Goal: Task Accomplishment & Management: Use online tool/utility

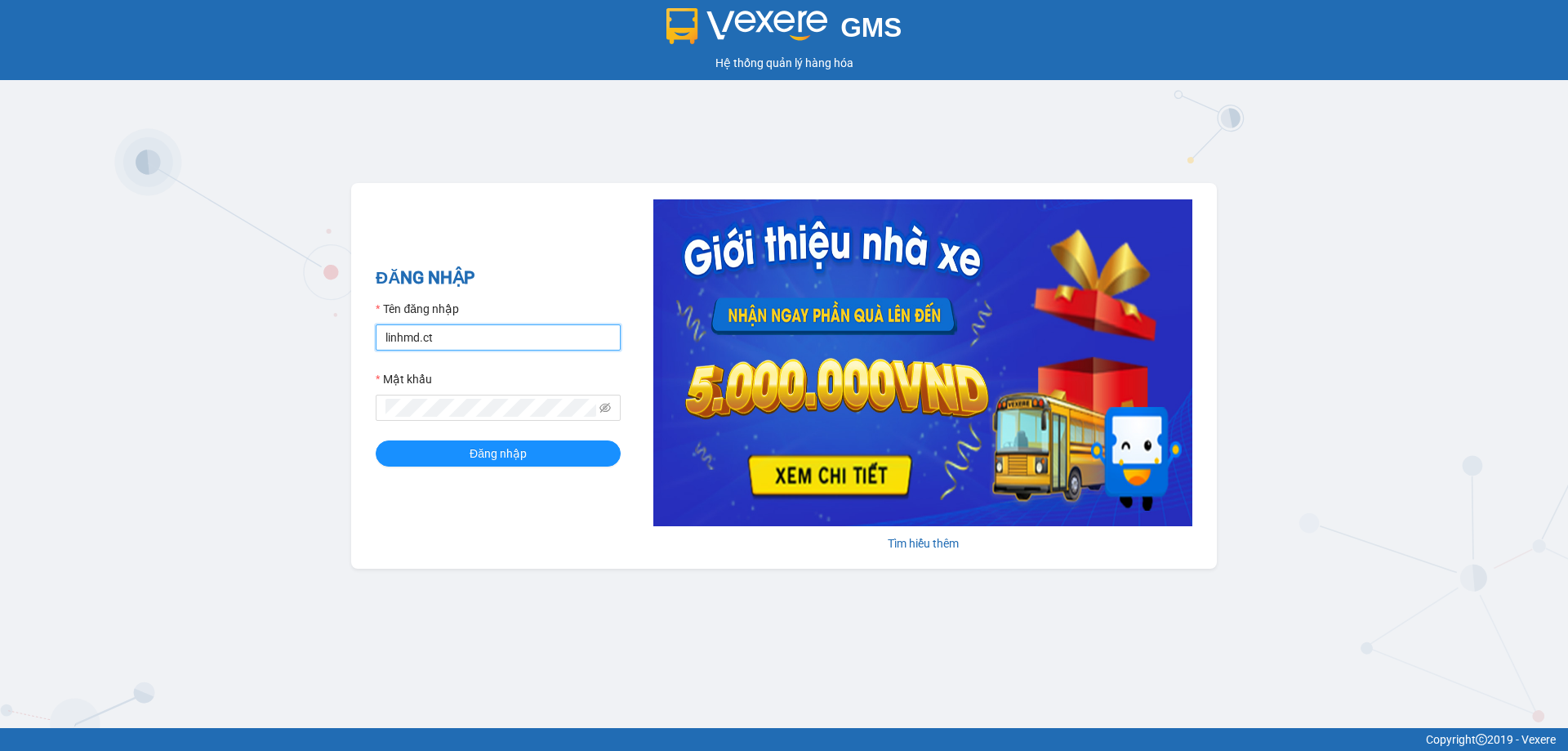
click at [445, 332] on input "linhmd.ct" at bounding box center [498, 338] width 245 height 26
drag, startPoint x: 446, startPoint y: 337, endPoint x: 350, endPoint y: 327, distance: 96.5
click at [350, 327] on div "GMS Hệ thống quản lý hàng hóa ĐĂNG NHẬP Tên đăng nhập linhmd.ct Mật khẩu Đăng n…" at bounding box center [784, 364] width 1568 height 728
type input "na.ct"
click at [326, 410] on div "GMS Hệ thống quản lý hàng hóa ĐĂNG NHẬP Tên đăng nhập na.ct Mật khẩu Đăng nhập …" at bounding box center [784, 364] width 1568 height 728
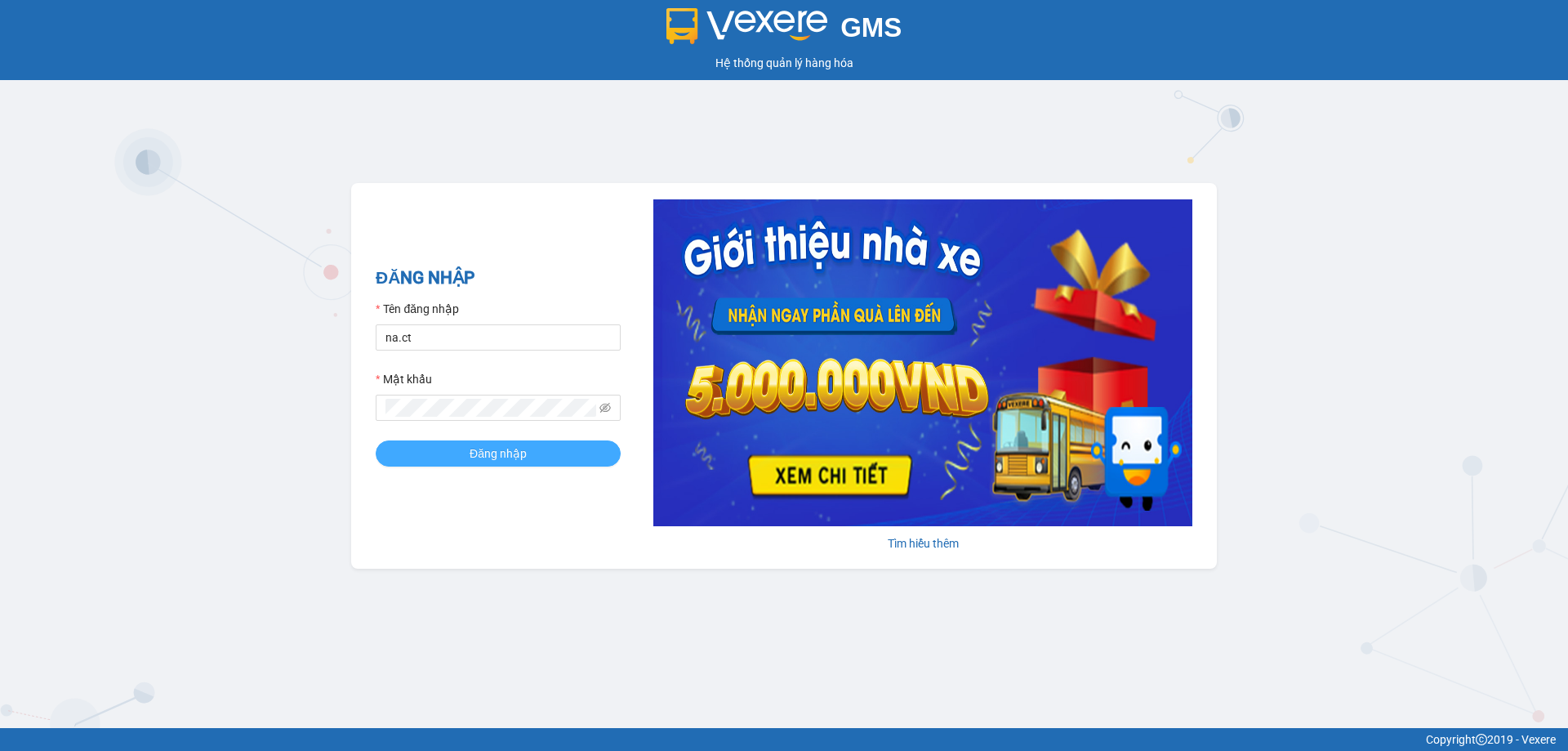
click at [418, 458] on button "Đăng nhập" at bounding box center [498, 453] width 245 height 26
click at [418, 457] on button "Đăng nhập" at bounding box center [498, 453] width 245 height 26
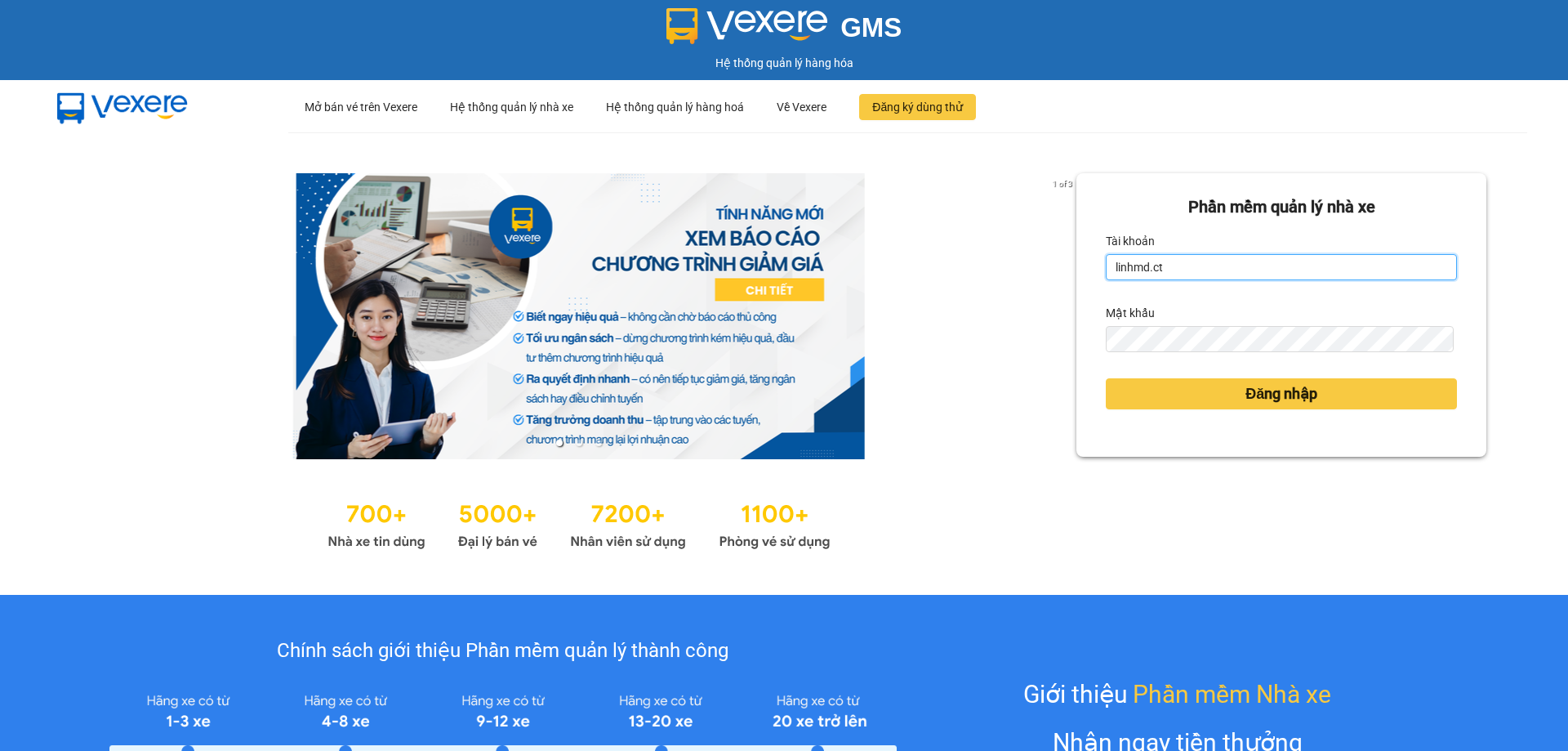
drag, startPoint x: 1162, startPoint y: 263, endPoint x: 1022, endPoint y: 283, distance: 141.4
click at [1022, 283] on div "1 of 3 Phần mềm quản lý nhà xe Tài khoản linhmd.ct Mật khẩu Đăng nhập" at bounding box center [784, 363] width 1568 height 462
click at [1158, 264] on input "linhmd.ct" at bounding box center [1281, 267] width 351 height 26
type input "l"
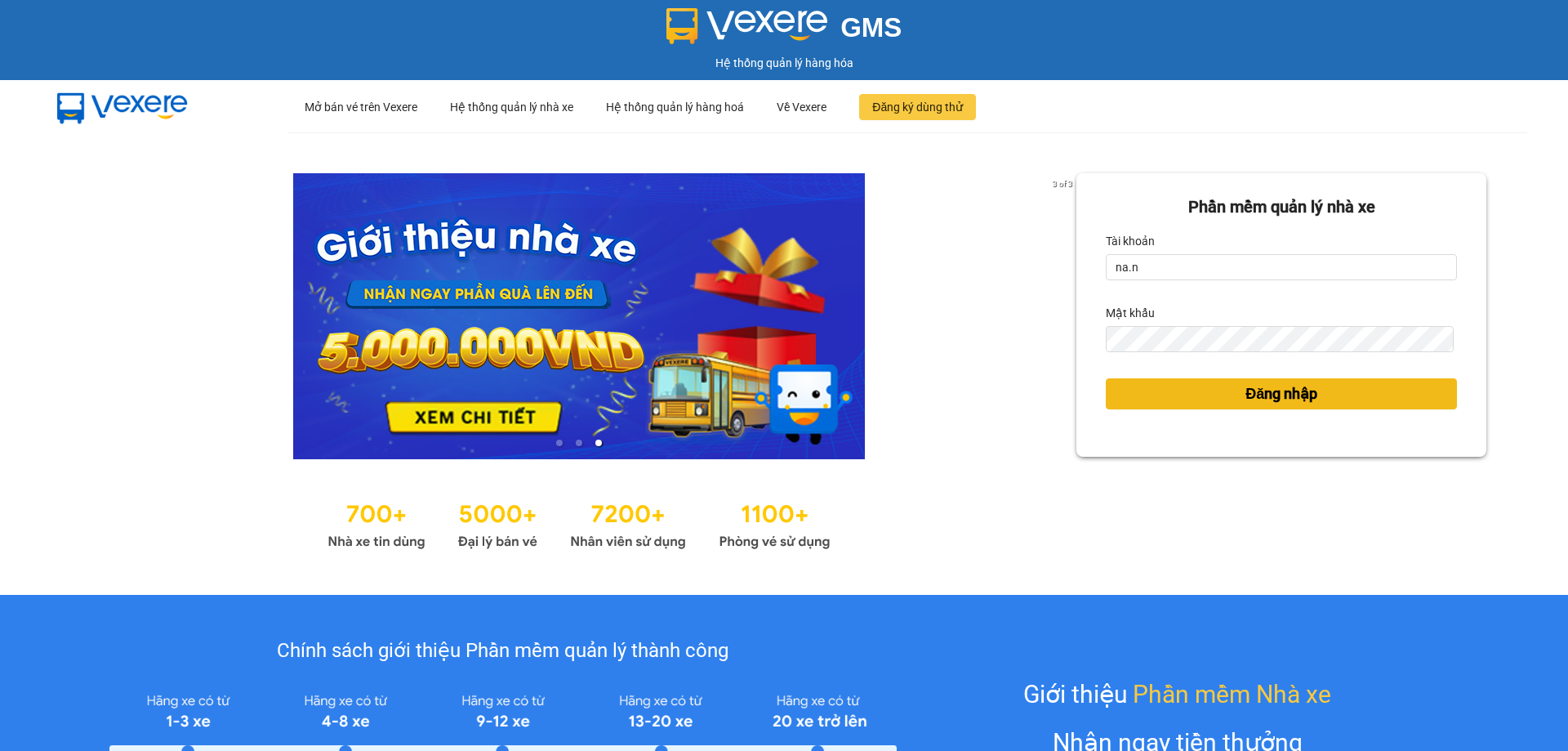
click at [1139, 399] on button "Đăng nhập" at bounding box center [1281, 394] width 351 height 31
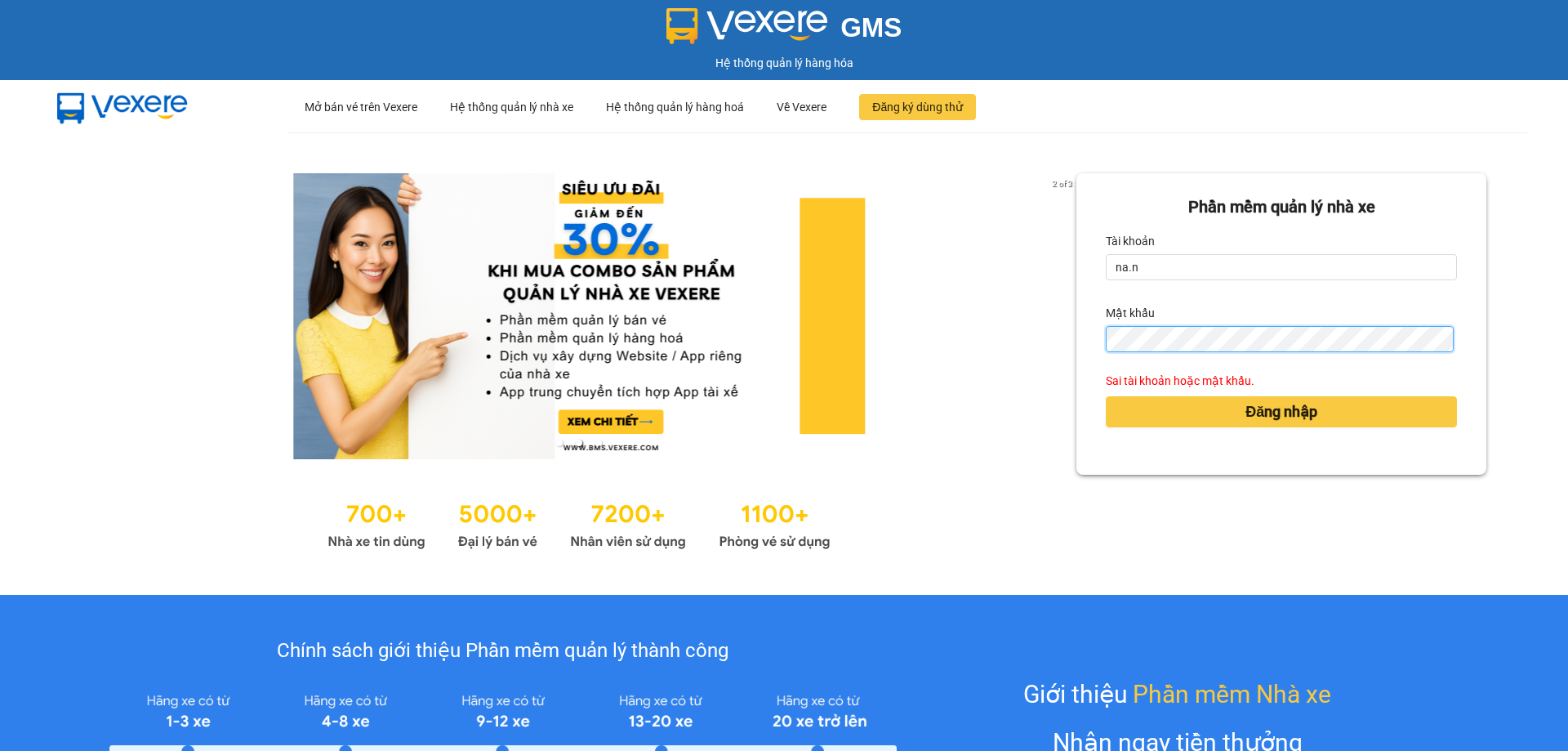
click at [1089, 355] on div "Phần mềm quản lý nhà xe Tài khoản na.n Mật khẩu Sai tài khoản hoặc mật khẩu. Đă…" at bounding box center [1281, 324] width 410 height 302
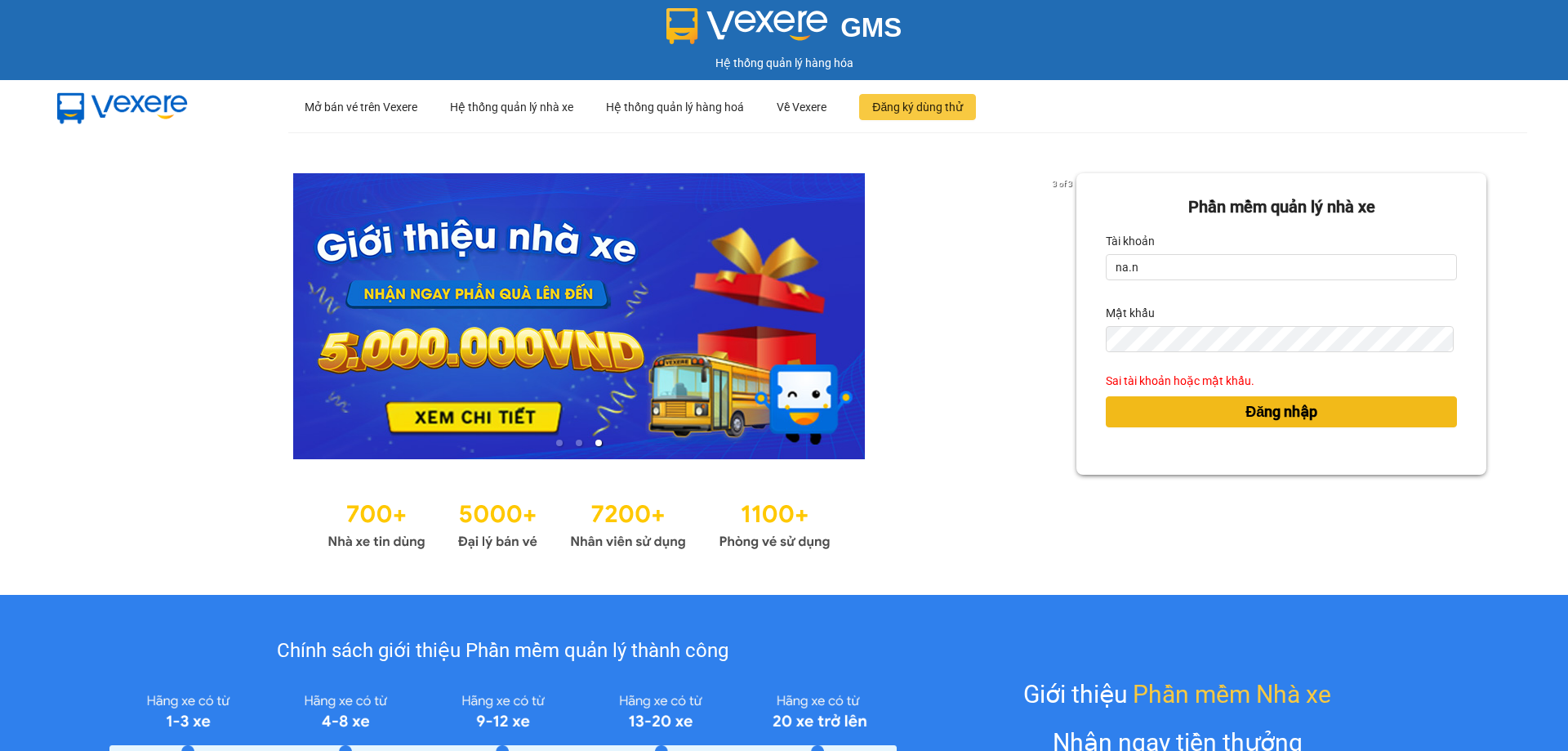
click at [1151, 412] on button "Đăng nhập" at bounding box center [1281, 412] width 351 height 31
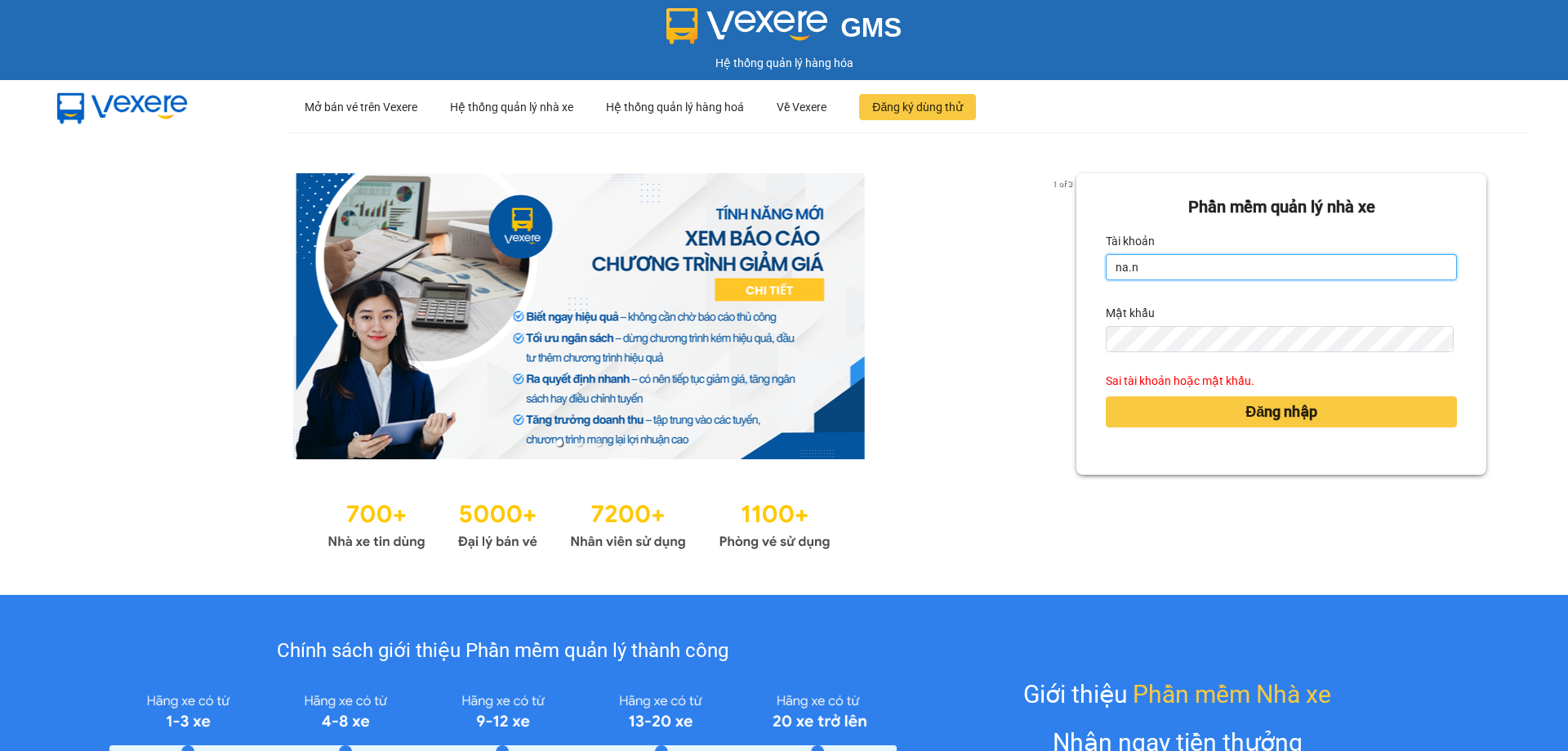
click at [1132, 261] on input "na.n" at bounding box center [1281, 267] width 351 height 26
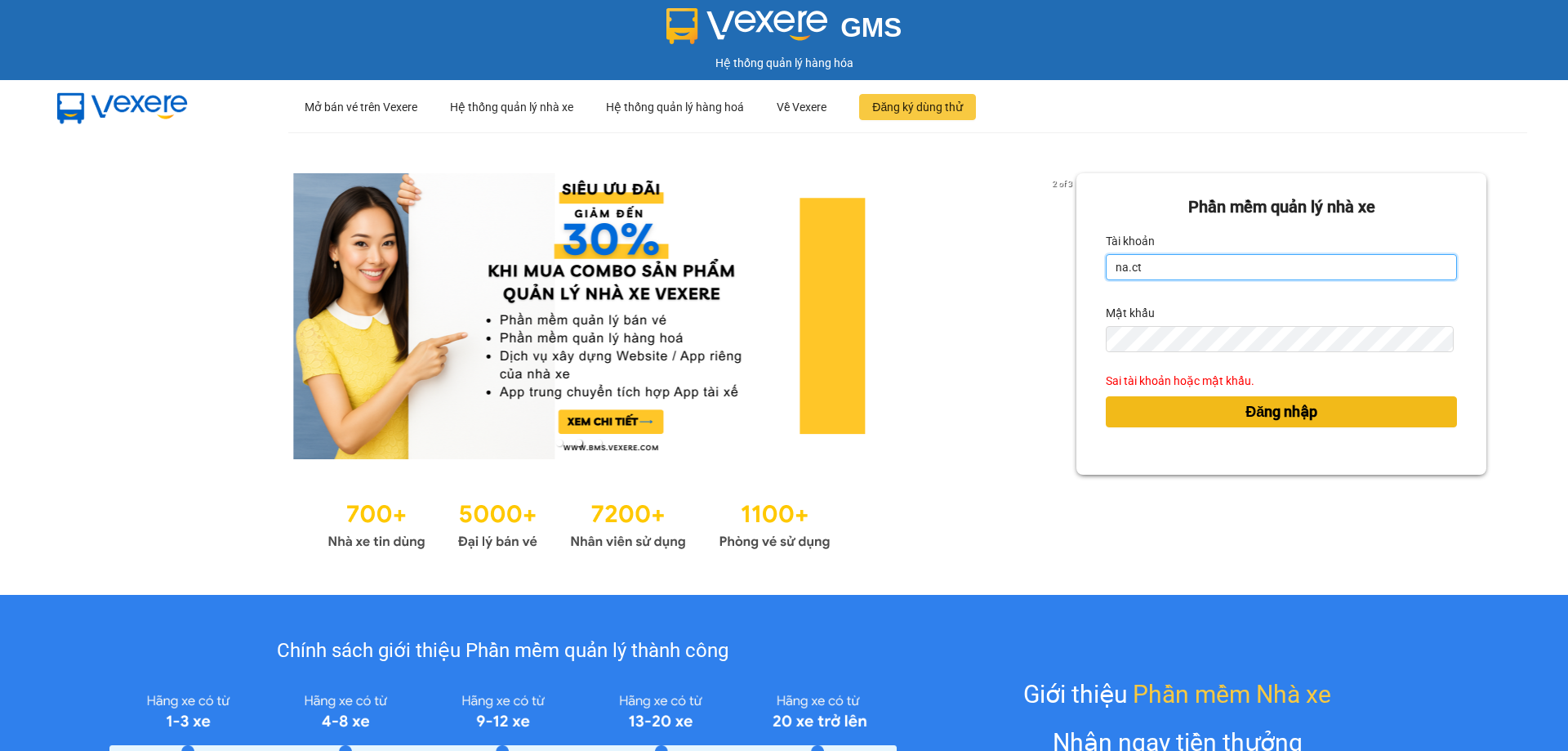
type input "na.ct"
click at [1266, 411] on span "Đăng nhập" at bounding box center [1282, 411] width 72 height 23
click at [1264, 411] on span "Đăng nhập" at bounding box center [1282, 411] width 72 height 23
click at [1260, 411] on div "Đăng nhập" at bounding box center [1281, 411] width 351 height 44
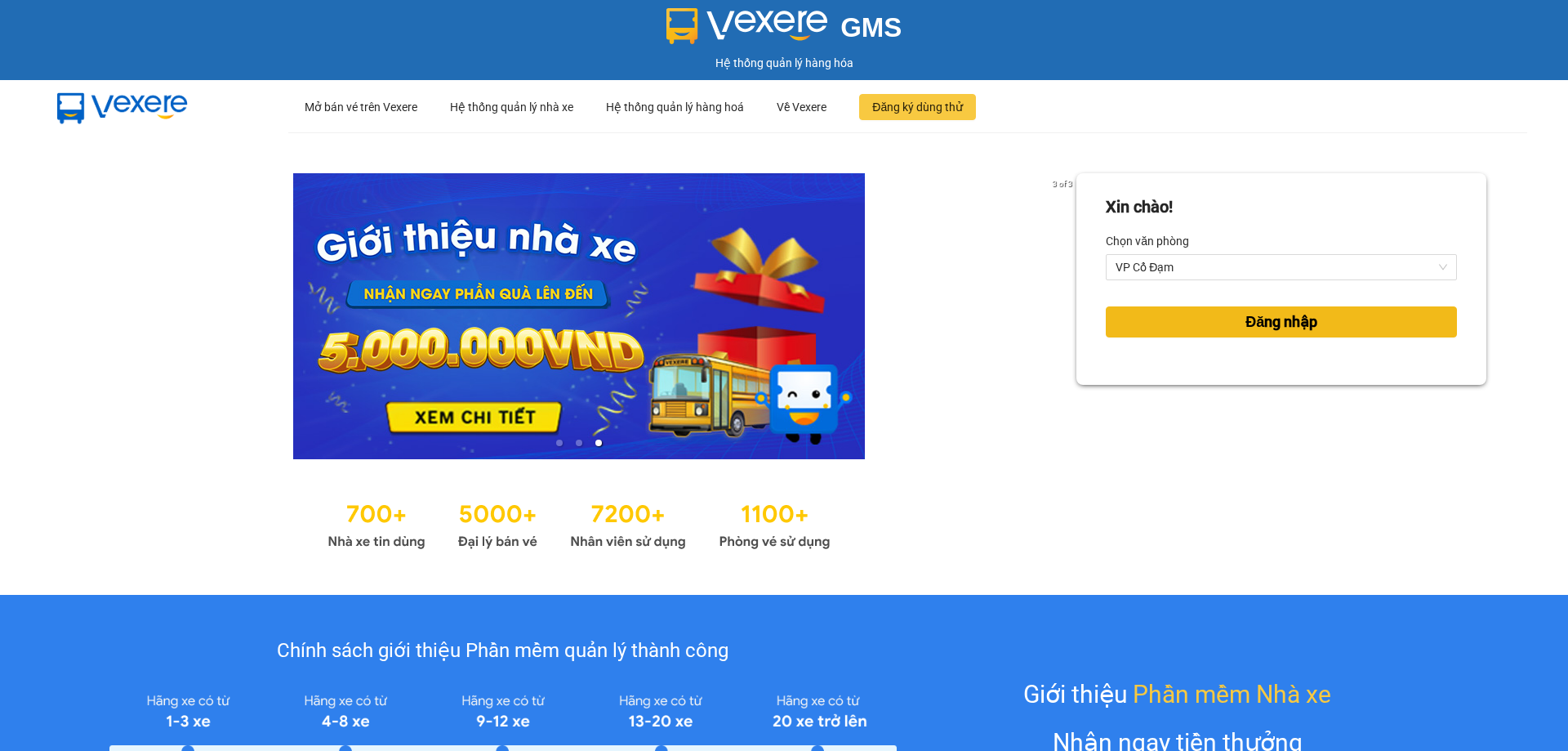
click at [1223, 329] on button "Đăng nhập" at bounding box center [1281, 322] width 351 height 31
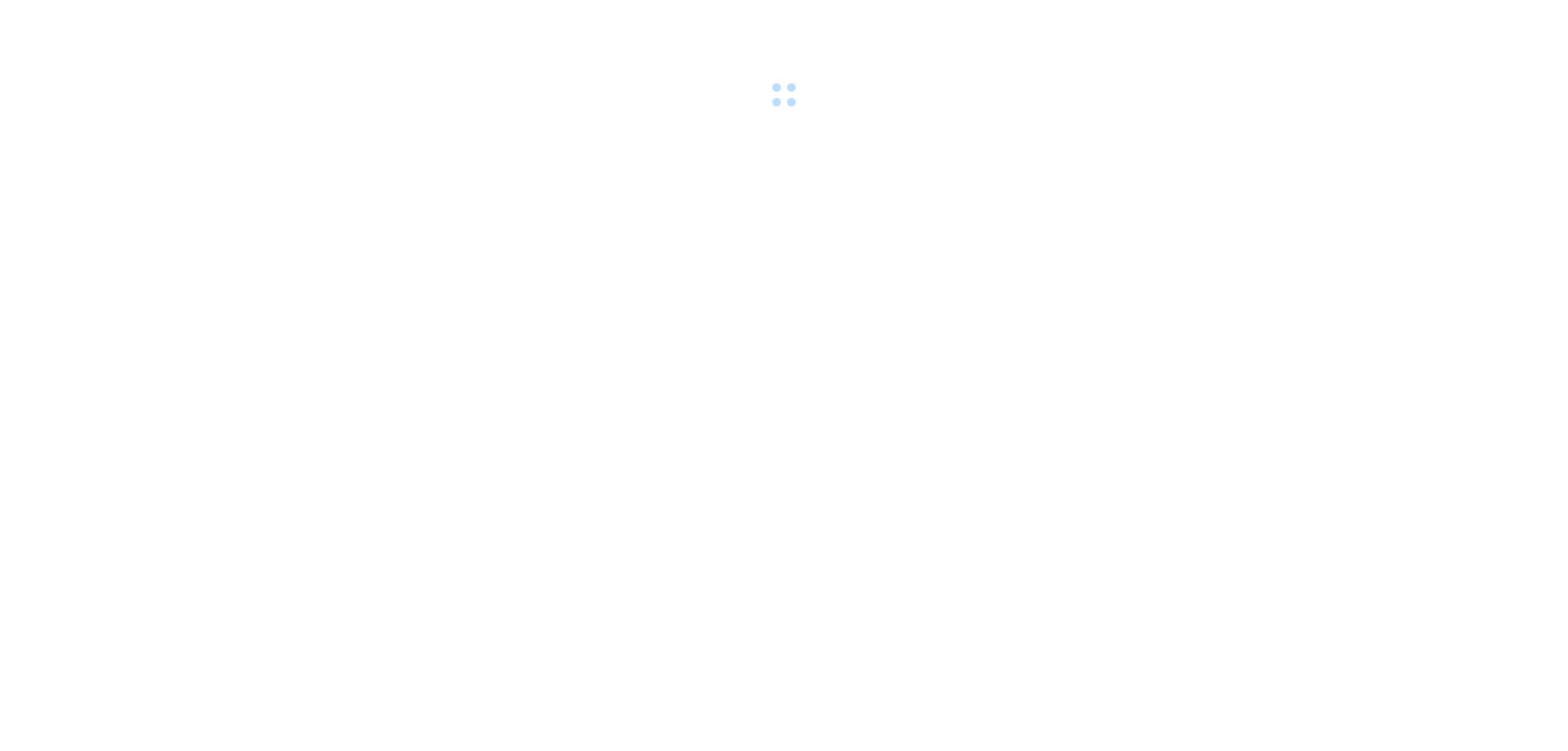
drag, startPoint x: 0, startPoint y: 0, endPoint x: 1353, endPoint y: 201, distance: 1367.8
click at [1410, 169] on body at bounding box center [784, 376] width 1568 height 751
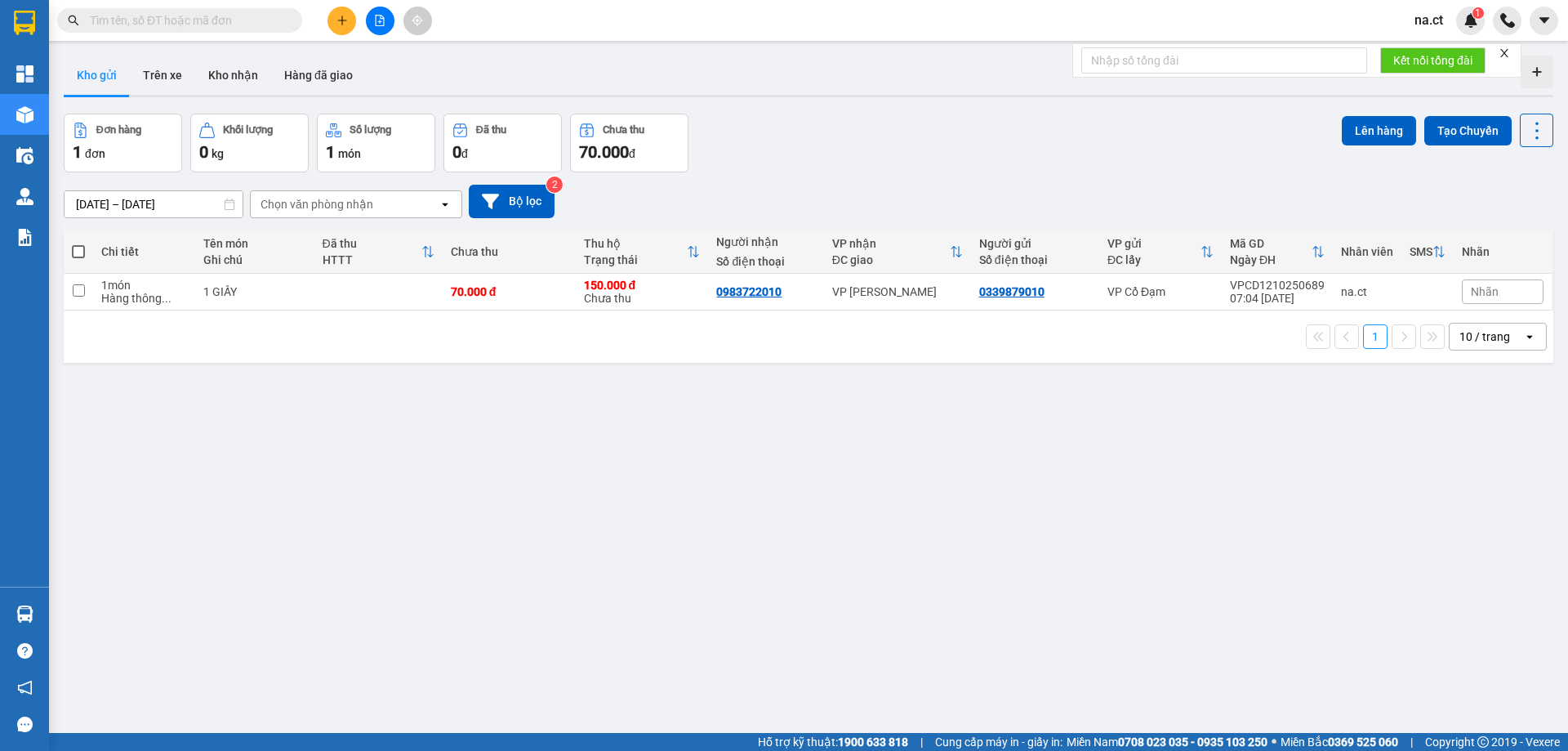
click at [160, 17] on input "text" at bounding box center [185, 19] width 193 height 18
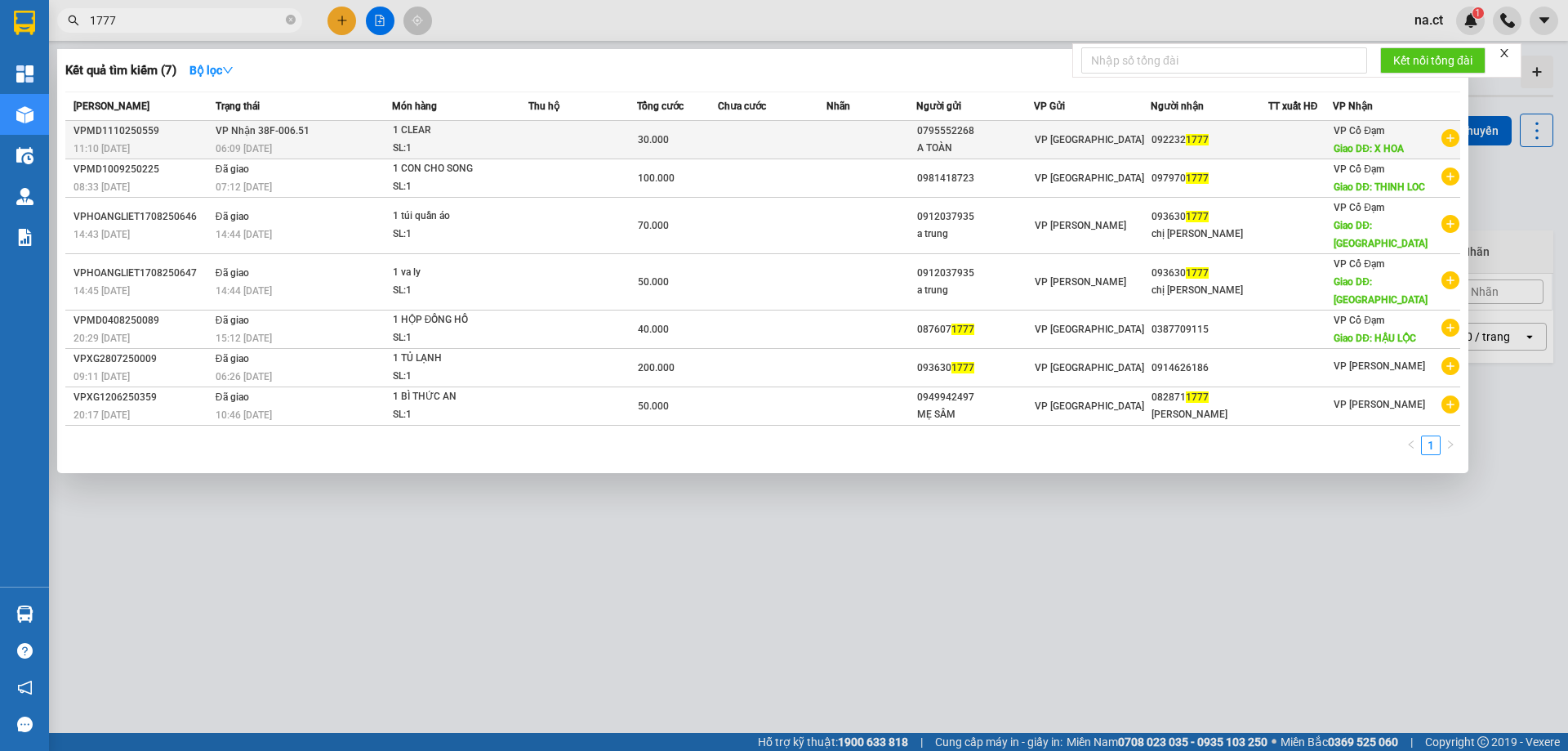
type input "1777"
click at [690, 137] on div "30.000" at bounding box center [678, 139] width 79 height 18
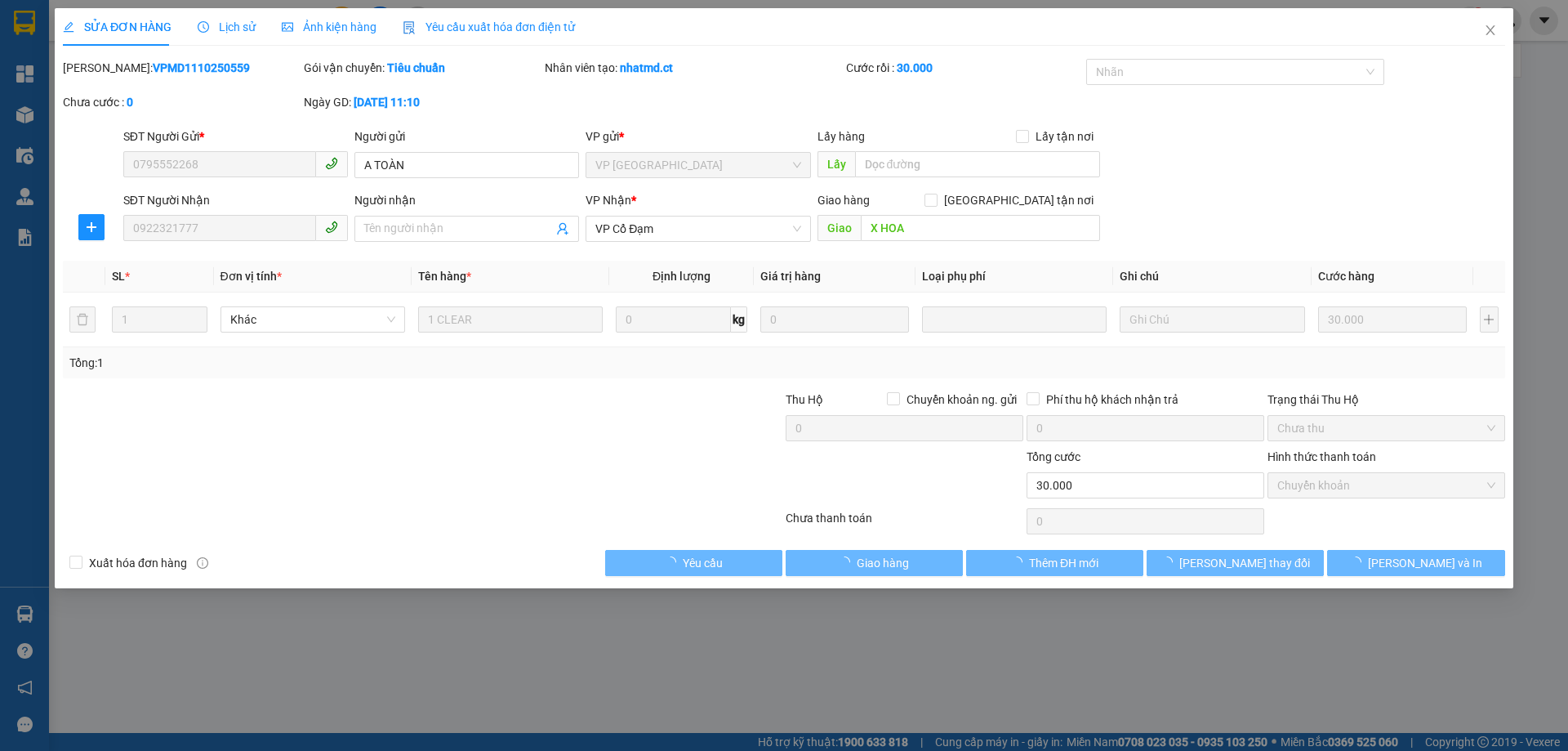
type input "0795552268"
type input "A TOÀN"
type input "0922321777"
type input "X HOA"
type input "0"
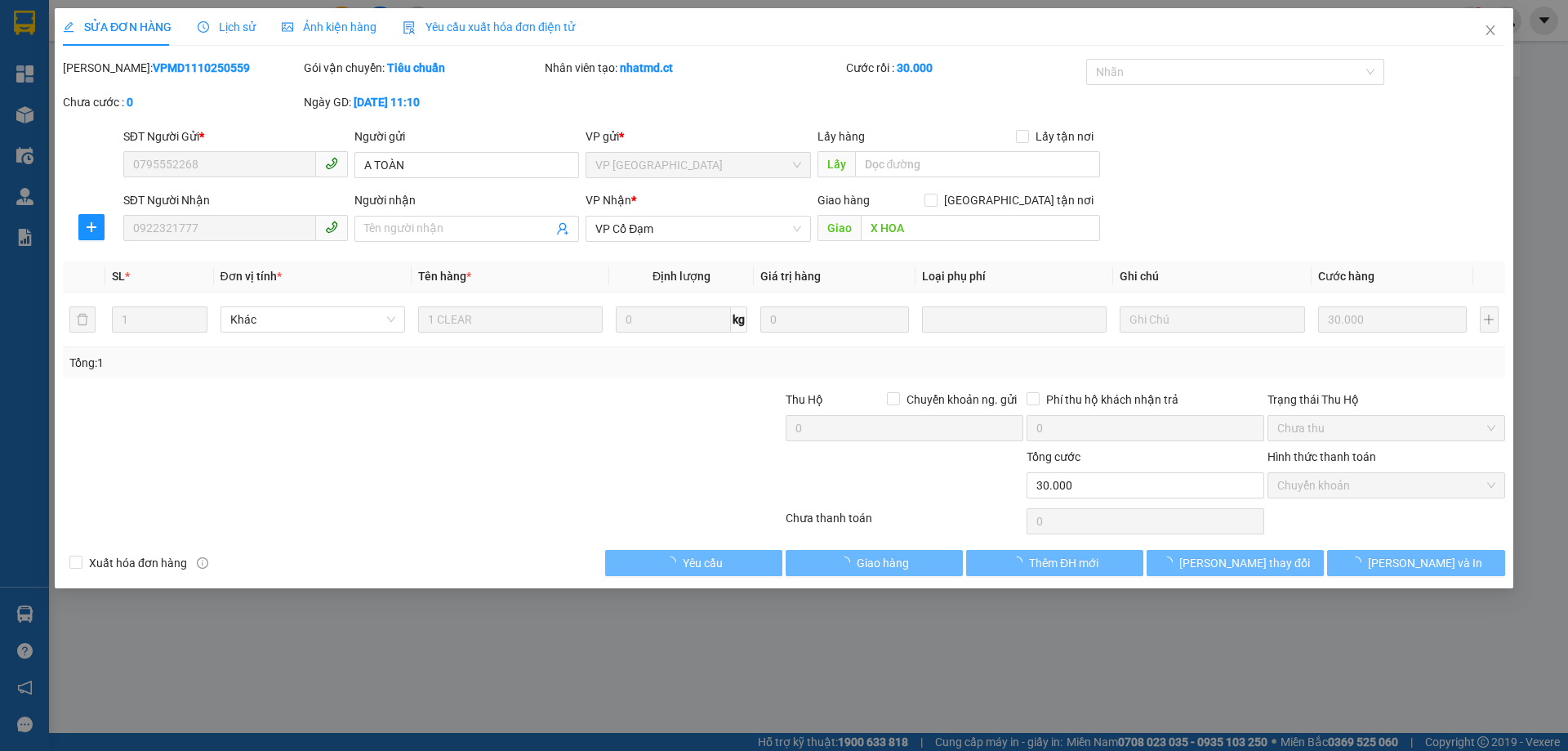
type input "30.000"
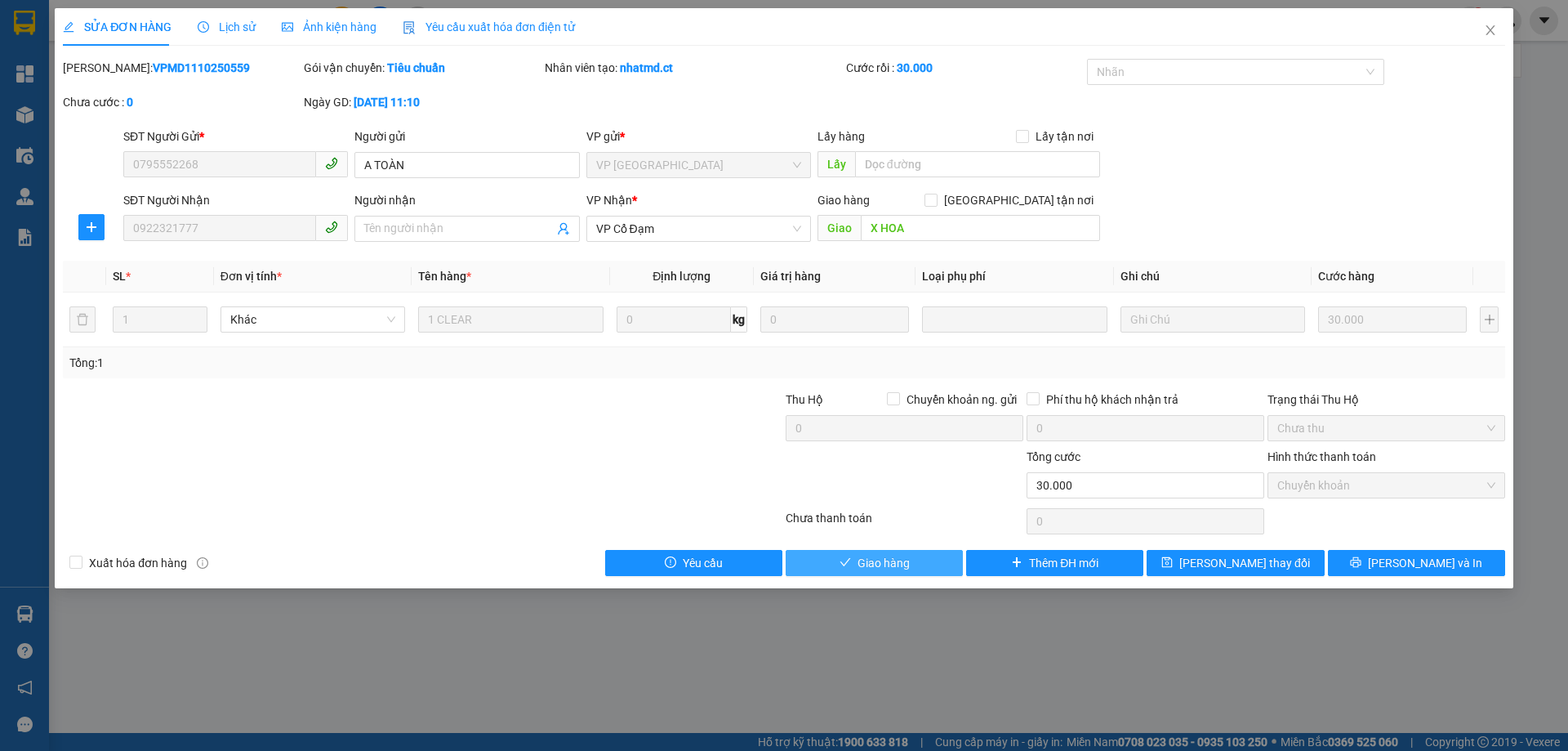
click at [861, 561] on span "Giao hàng" at bounding box center [884, 562] width 53 height 18
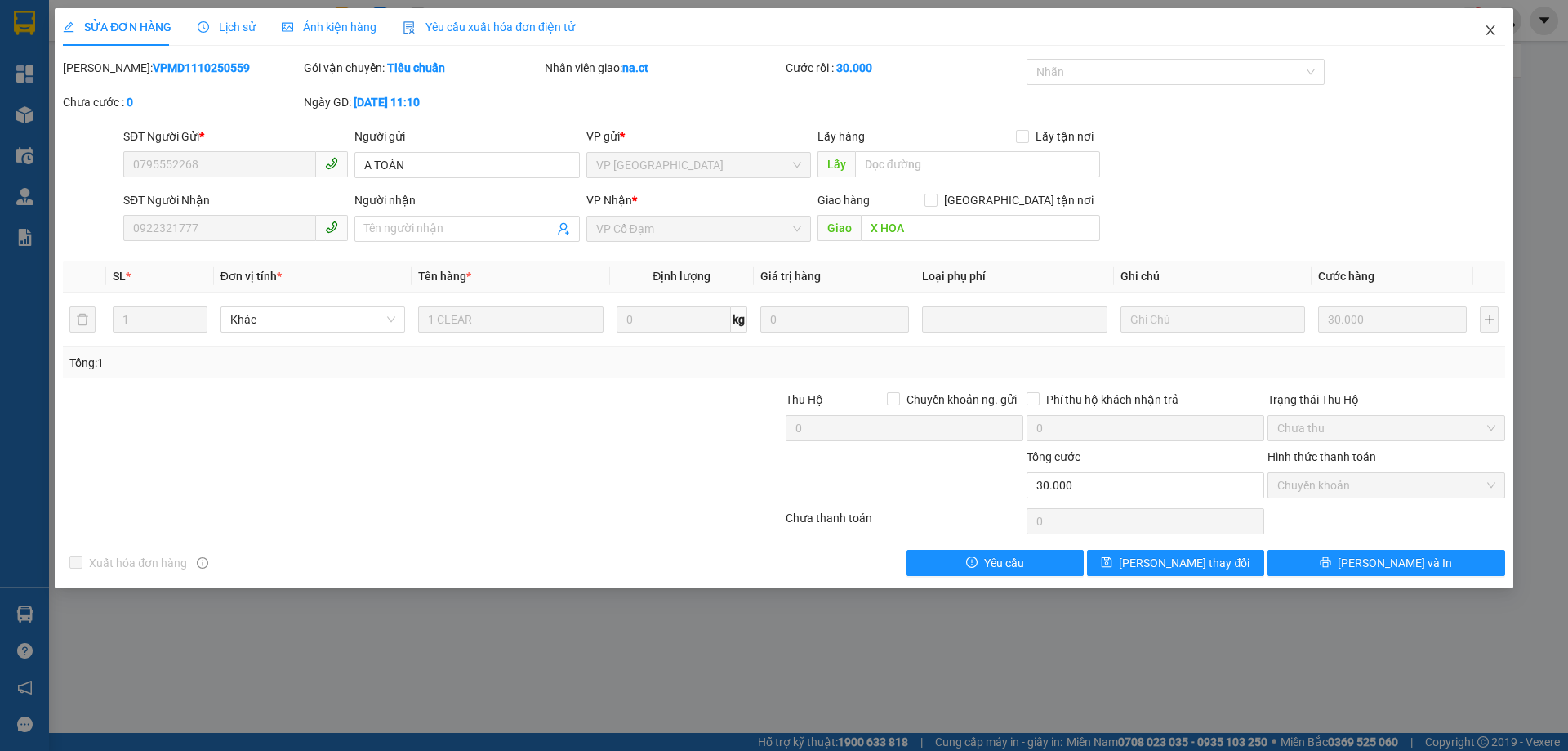
click at [1486, 24] on span "Close" at bounding box center [1491, 31] width 46 height 46
